Goal: Task Accomplishment & Management: Manage account settings

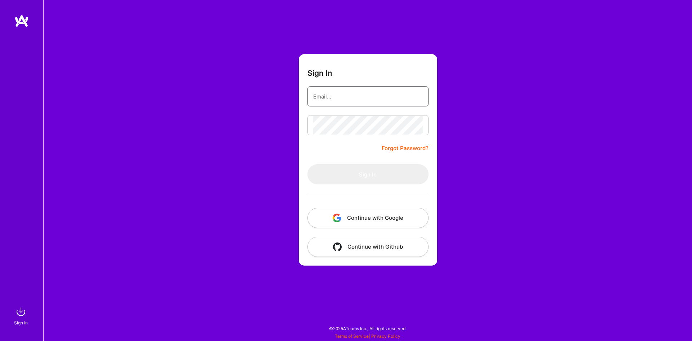
type input "[EMAIL_ADDRESS][DOMAIN_NAME]"
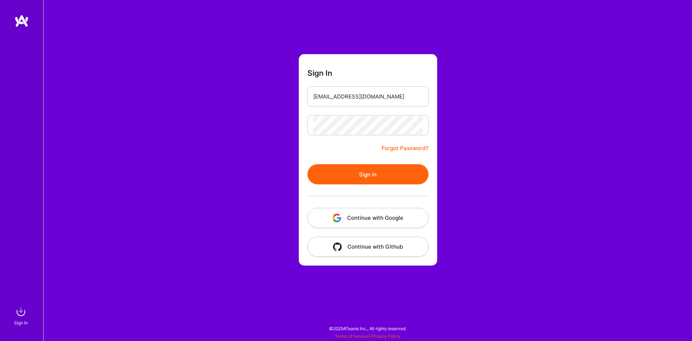
click at [343, 175] on button "Sign In" at bounding box center [368, 174] width 121 height 20
